Goal: Check status: Check status

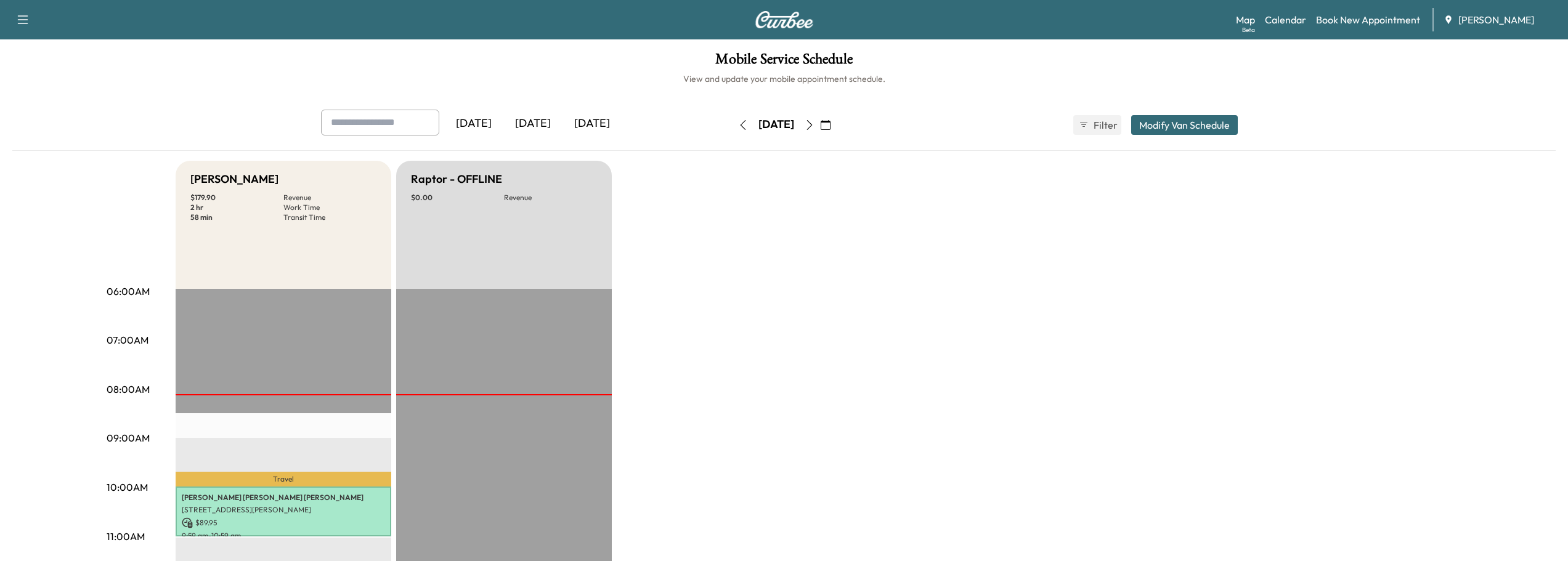
scroll to position [246, 0]
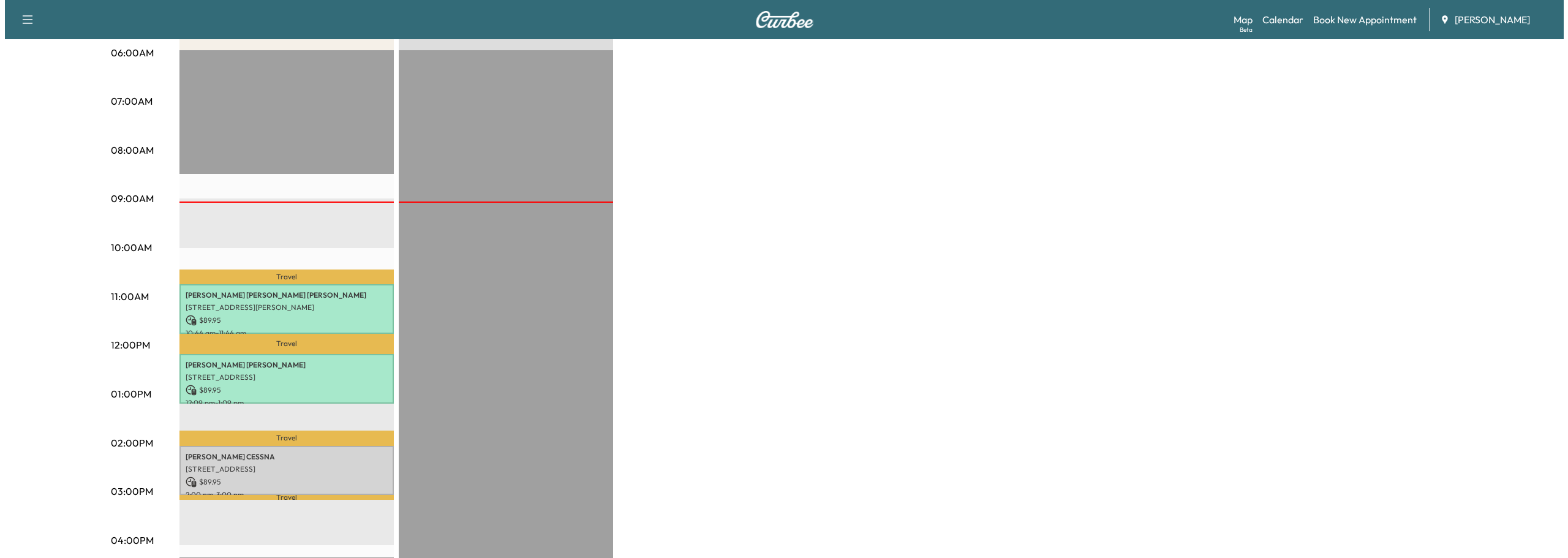
scroll to position [245, 0]
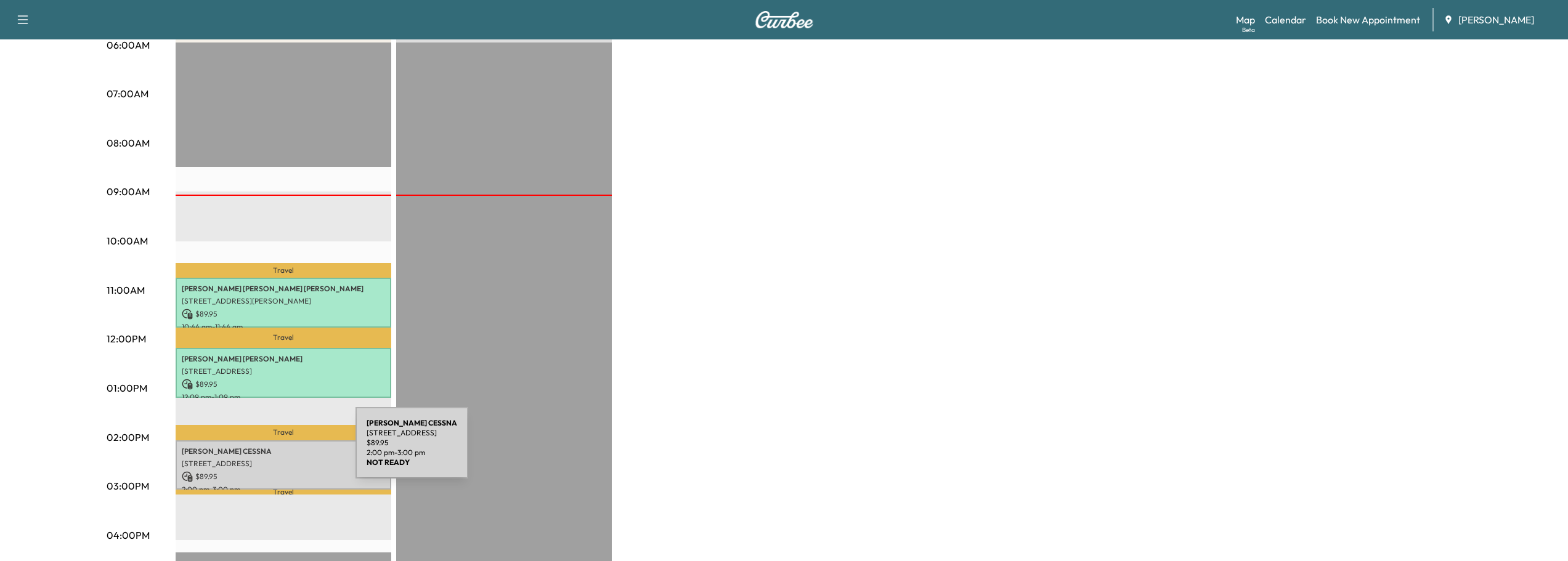
click at [263, 450] on p "CHRISTOPHER EARL CESSNA" at bounding box center [283, 451] width 203 height 10
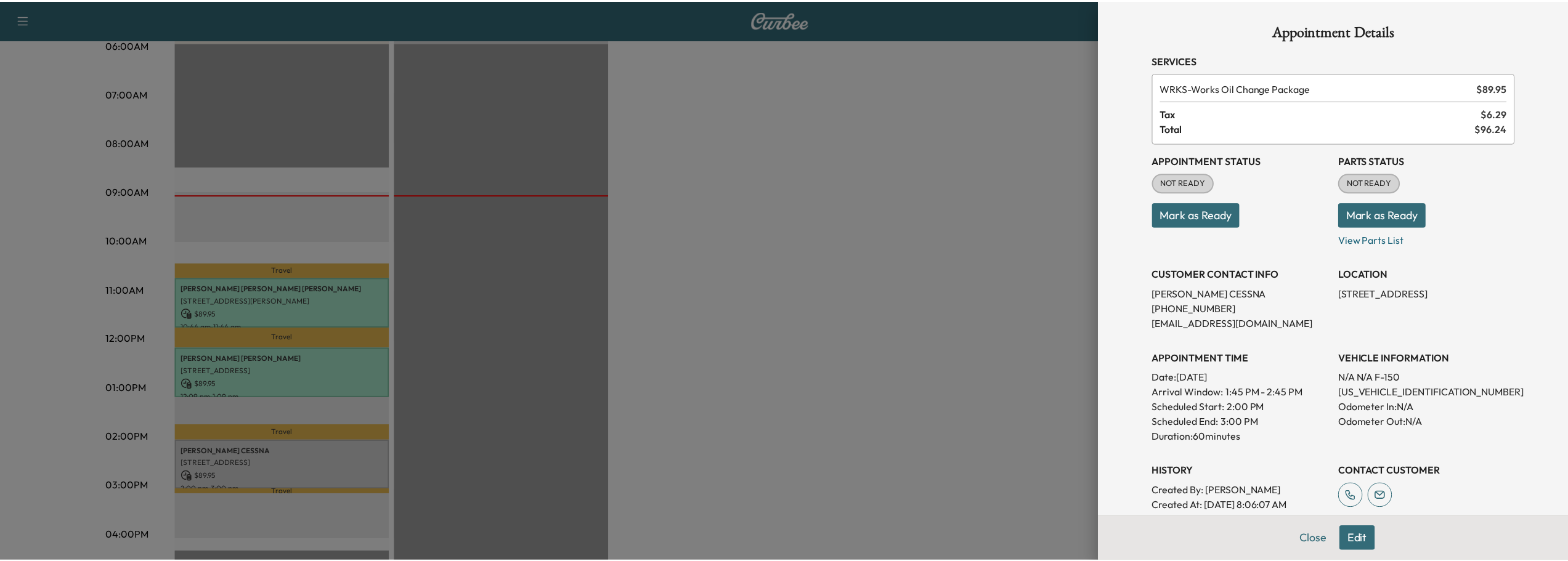
scroll to position [0, 0]
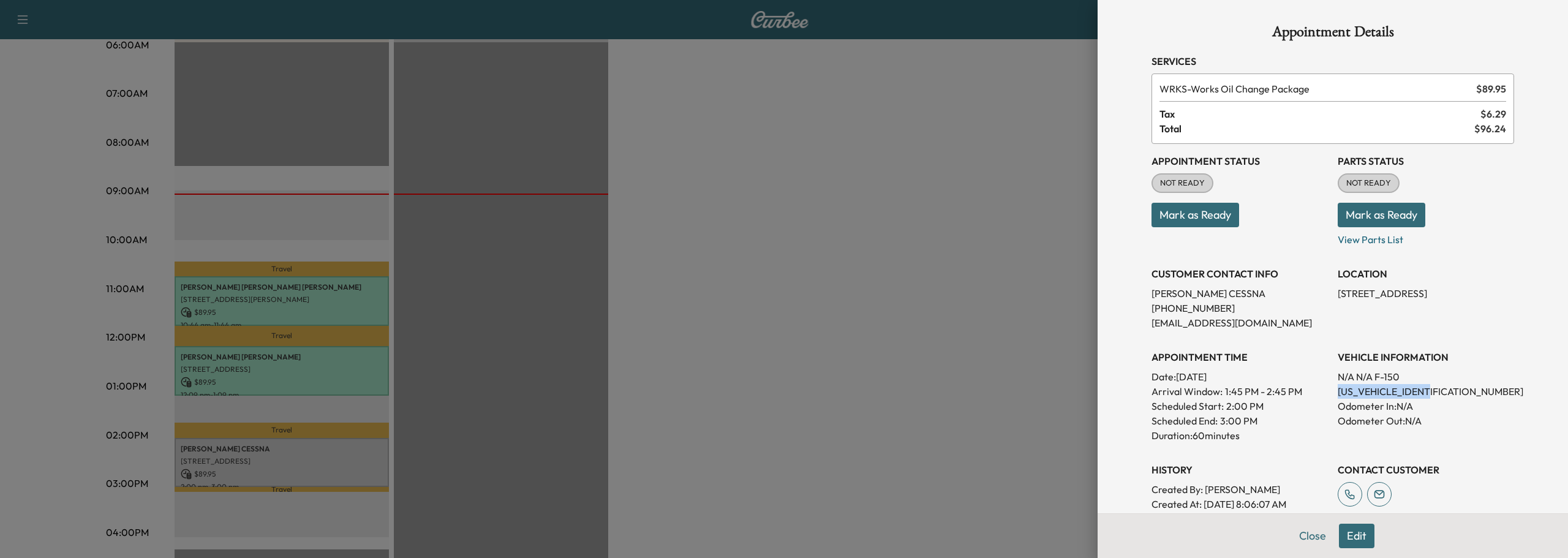
drag, startPoint x: 1328, startPoint y: 390, endPoint x: 1429, endPoint y: 388, distance: 101.0
click at [1429, 388] on div "Appointment Status NOT READY Mark as Ready Parts Status NOT READY Mark as Ready…" at bounding box center [1333, 342] width 363 height 397
copy p "1FTFW1RG5NFB29323"
click at [1199, 219] on button "Mark as Ready" at bounding box center [1195, 215] width 88 height 25
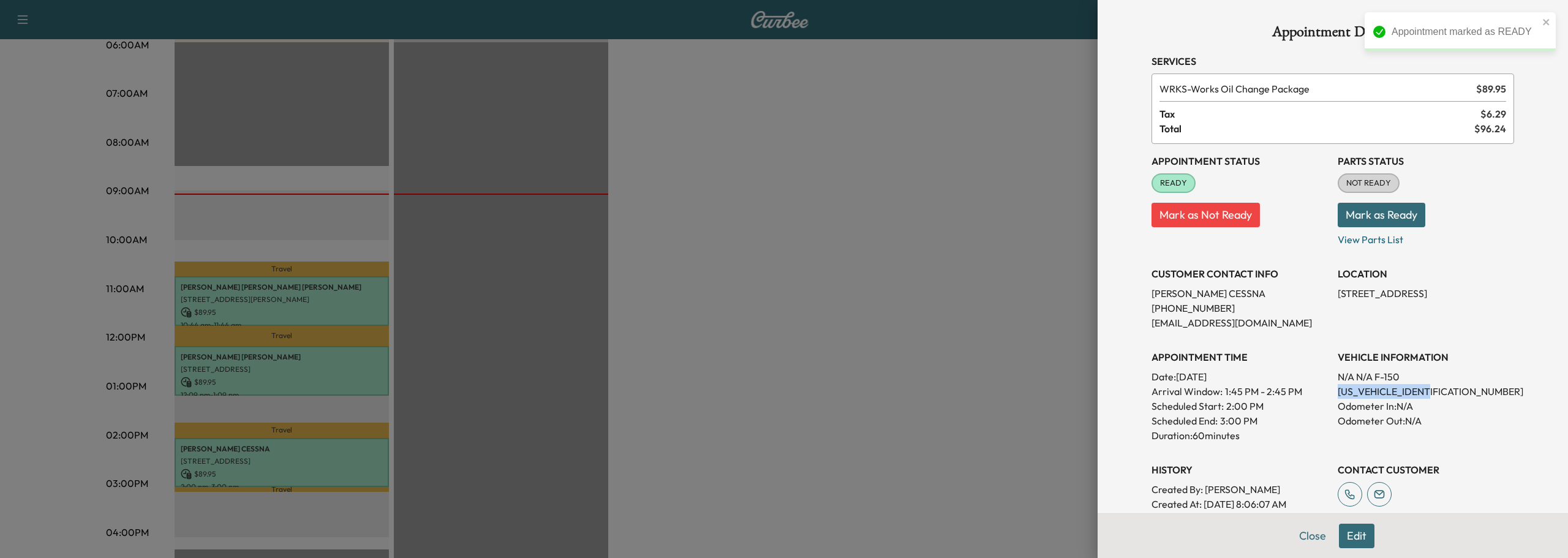
click at [1377, 214] on button "Mark as Ready" at bounding box center [1382, 215] width 88 height 25
copy p "1FTFW1RG5NFB29323"
click at [1295, 530] on button "Close" at bounding box center [1313, 536] width 43 height 25
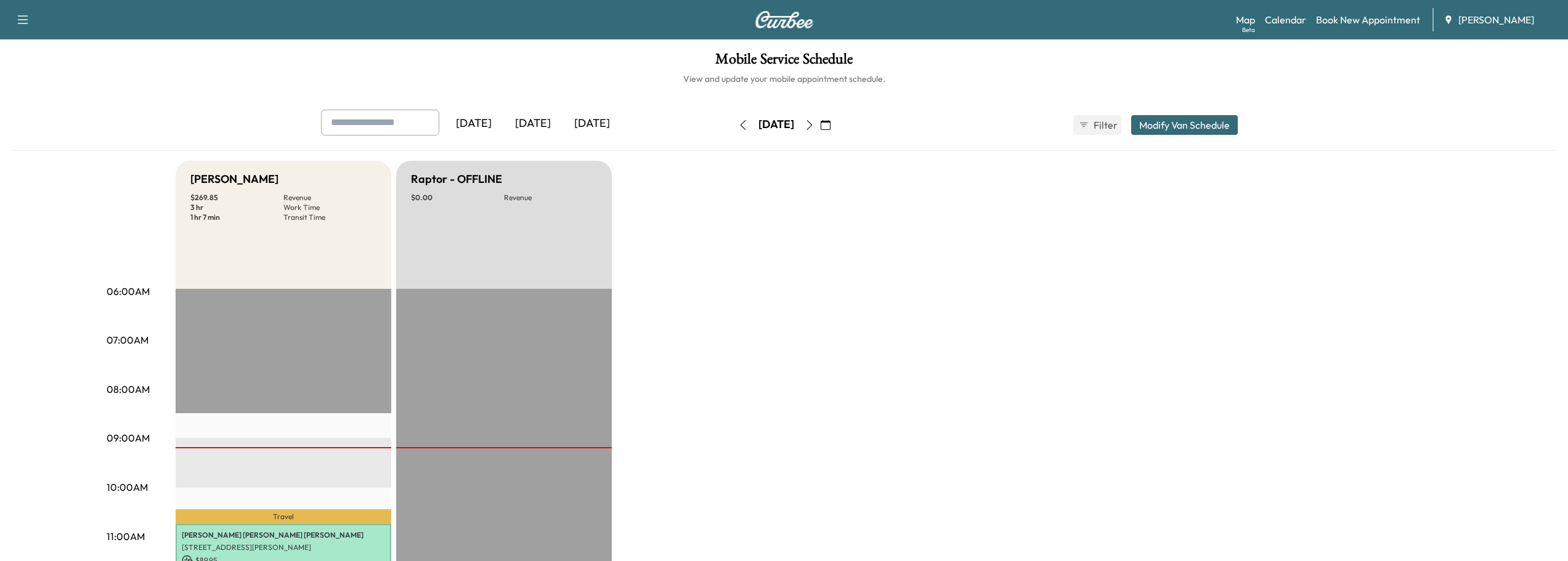
click at [815, 121] on icon "button" at bounding box center [809, 124] width 10 height 10
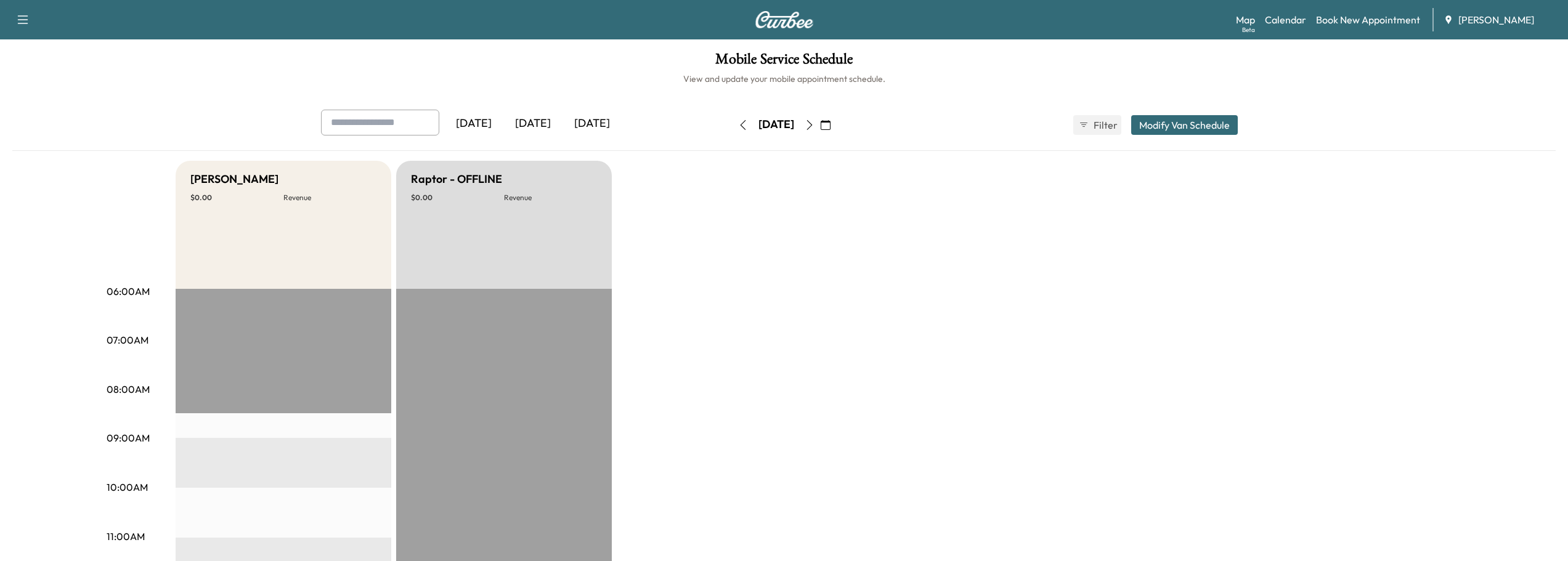
click at [738, 120] on icon "button" at bounding box center [743, 124] width 10 height 10
